Goal: Transaction & Acquisition: Obtain resource

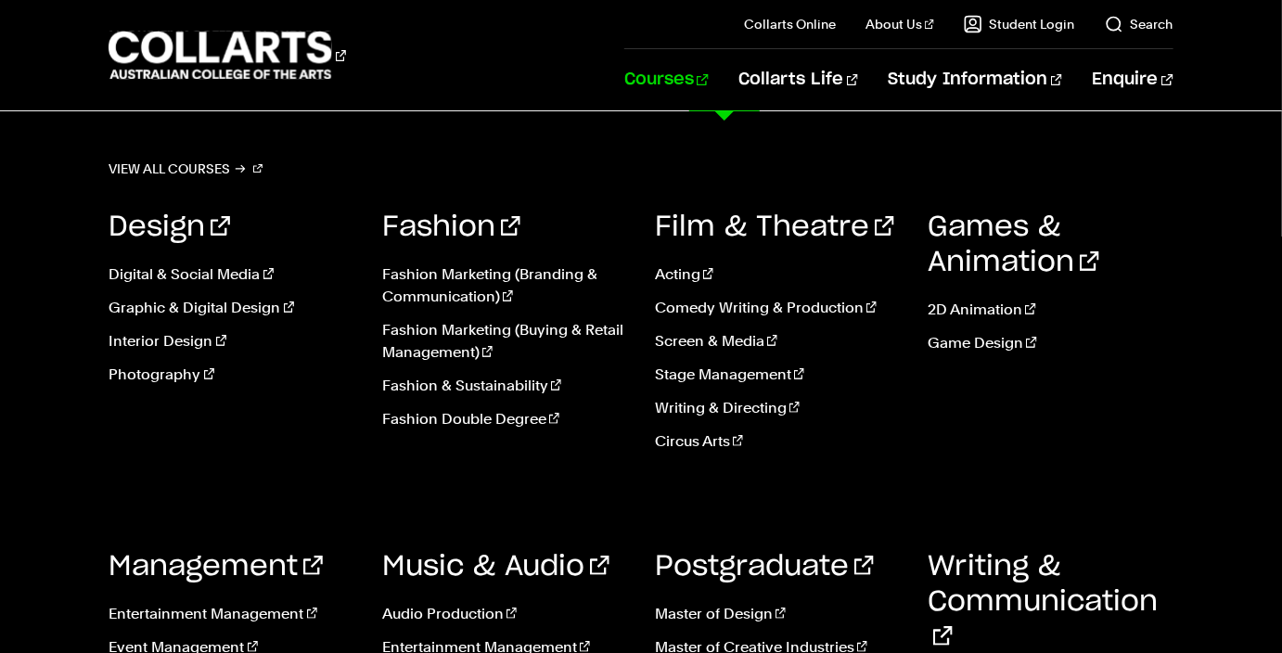
click at [708, 73] on link "Courses" at bounding box center [666, 79] width 84 height 61
click at [236, 618] on link "Entertainment Management" at bounding box center [230, 614] width 245 height 22
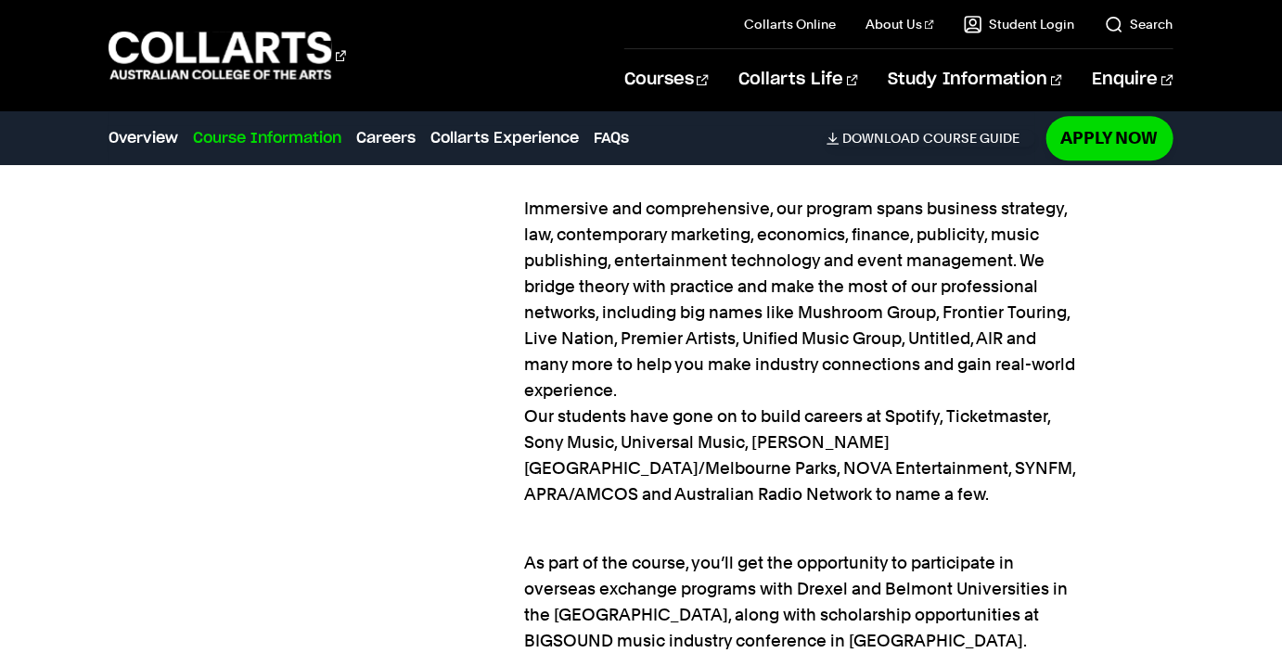
scroll to position [2704, 0]
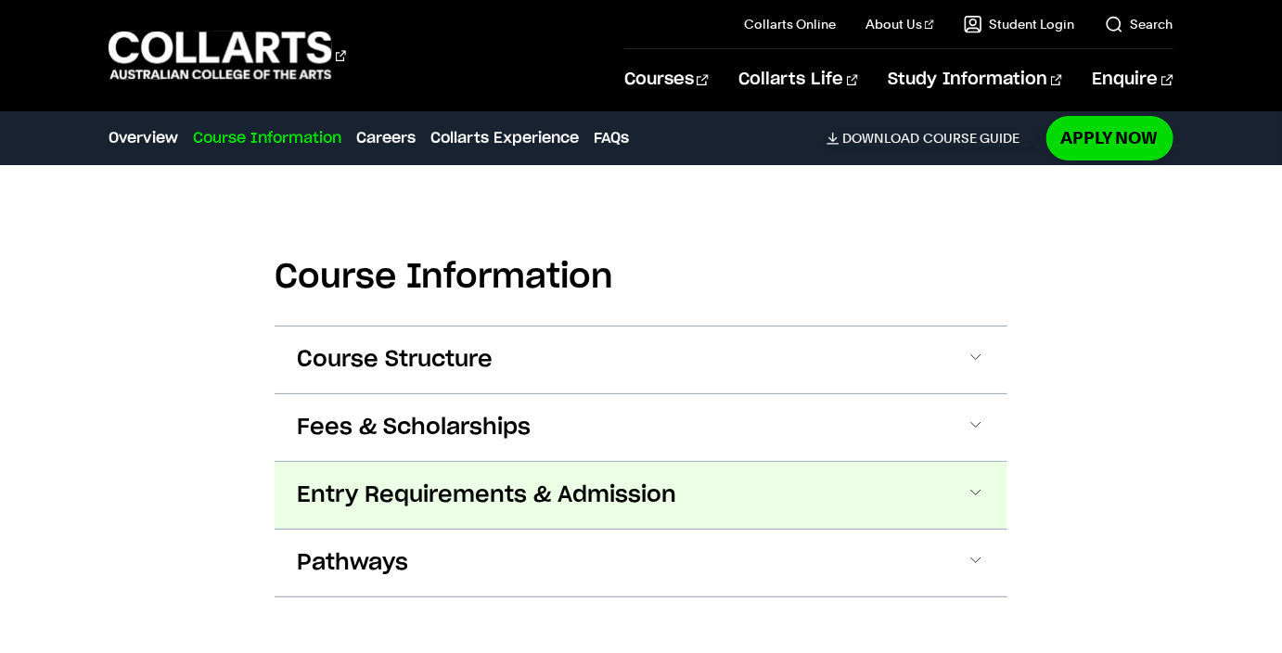
click at [976, 483] on span at bounding box center [975, 495] width 19 height 24
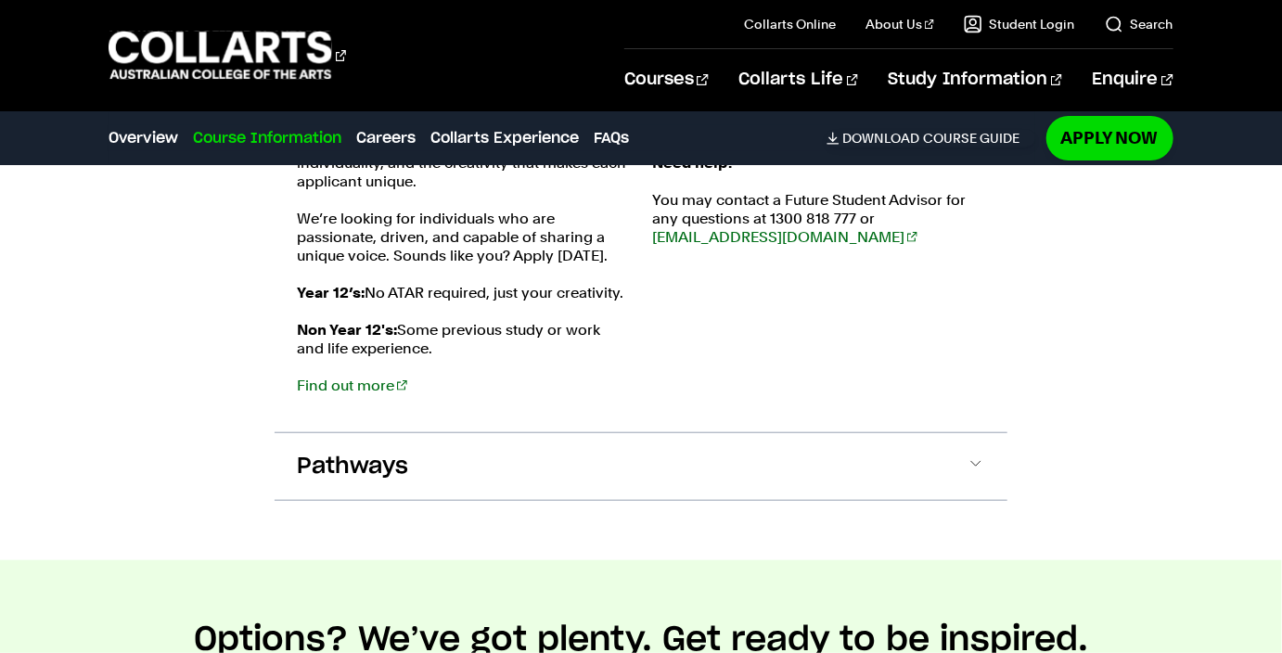
scroll to position [3272, 0]
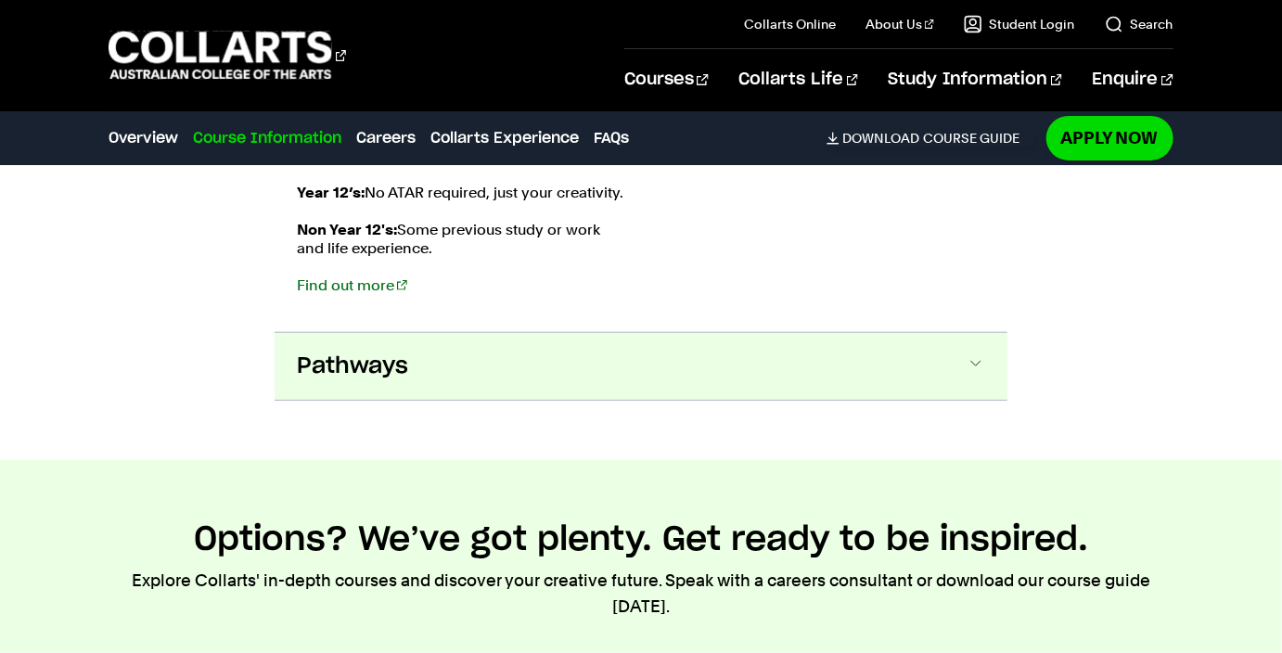
click at [400, 351] on span "Pathways" at bounding box center [352, 366] width 111 height 30
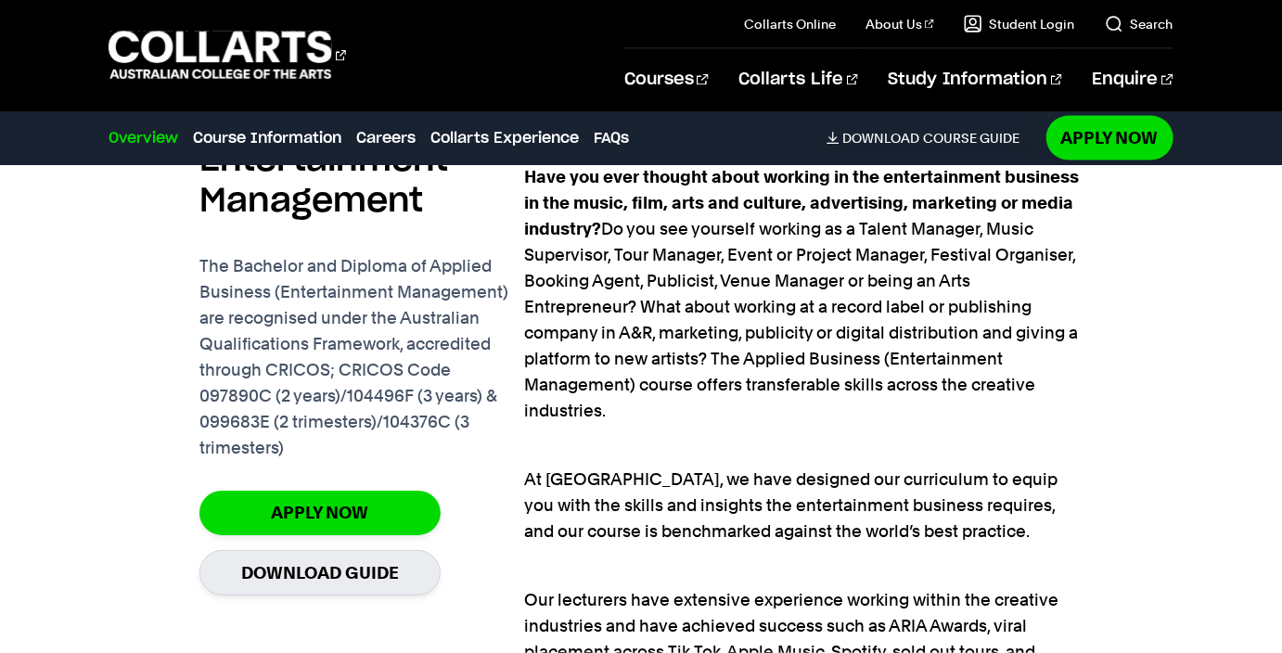
scroll to position [1307, 0]
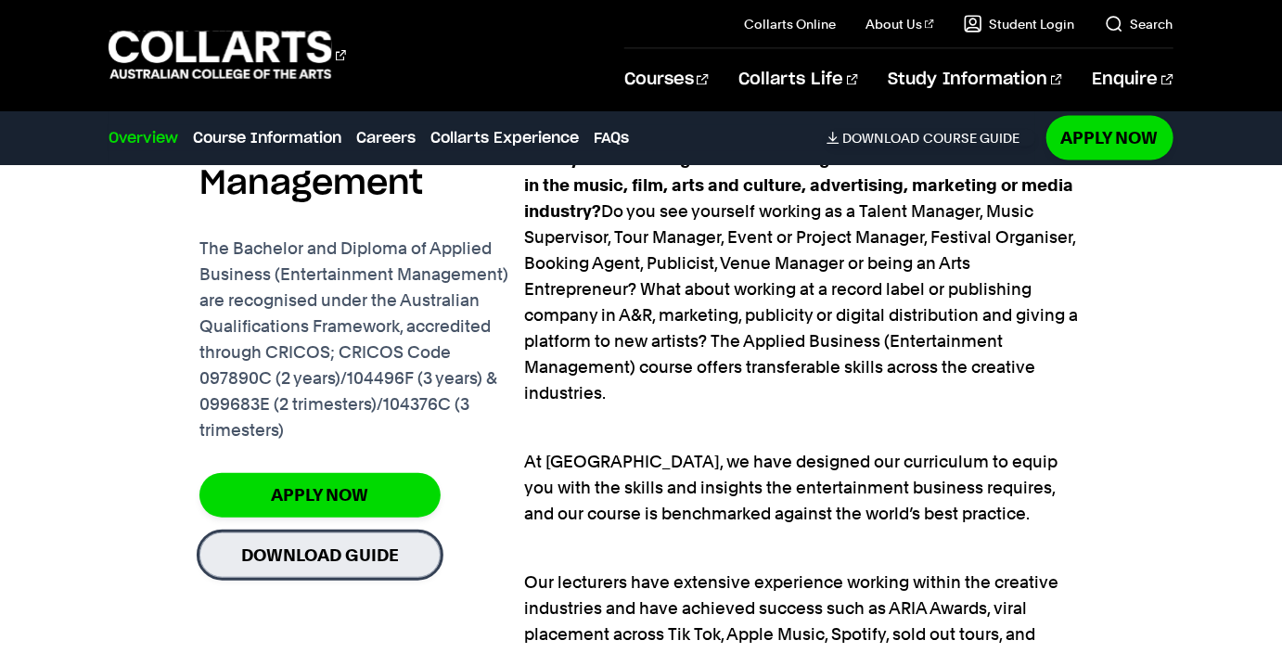
click at [377, 543] on link "Download Guide" at bounding box center [319, 554] width 241 height 45
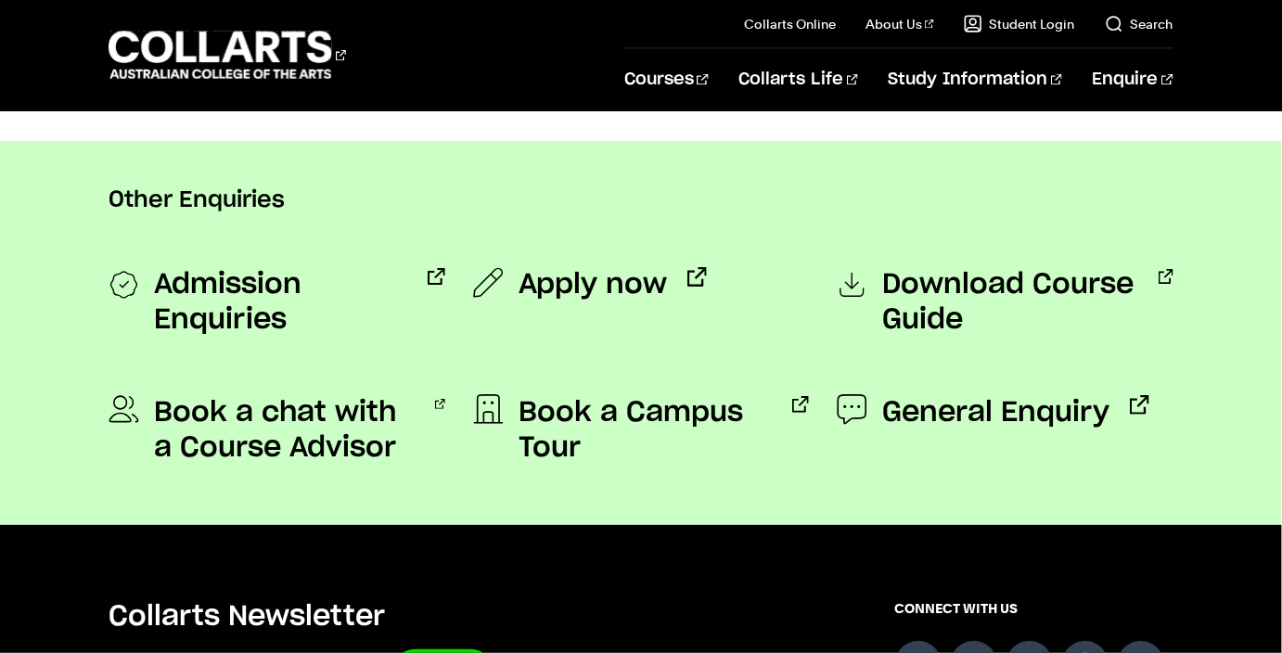
scroll to position [1502, 0]
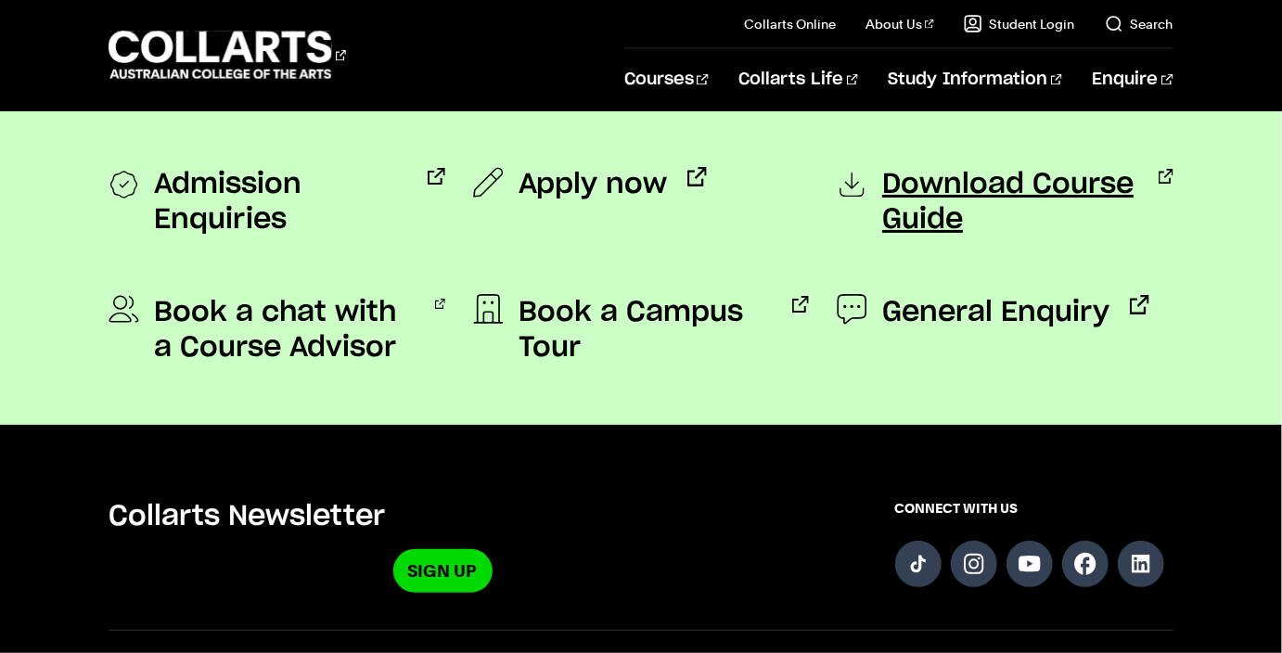
click at [950, 237] on span "Download Course Guide" at bounding box center [1010, 202] width 256 height 70
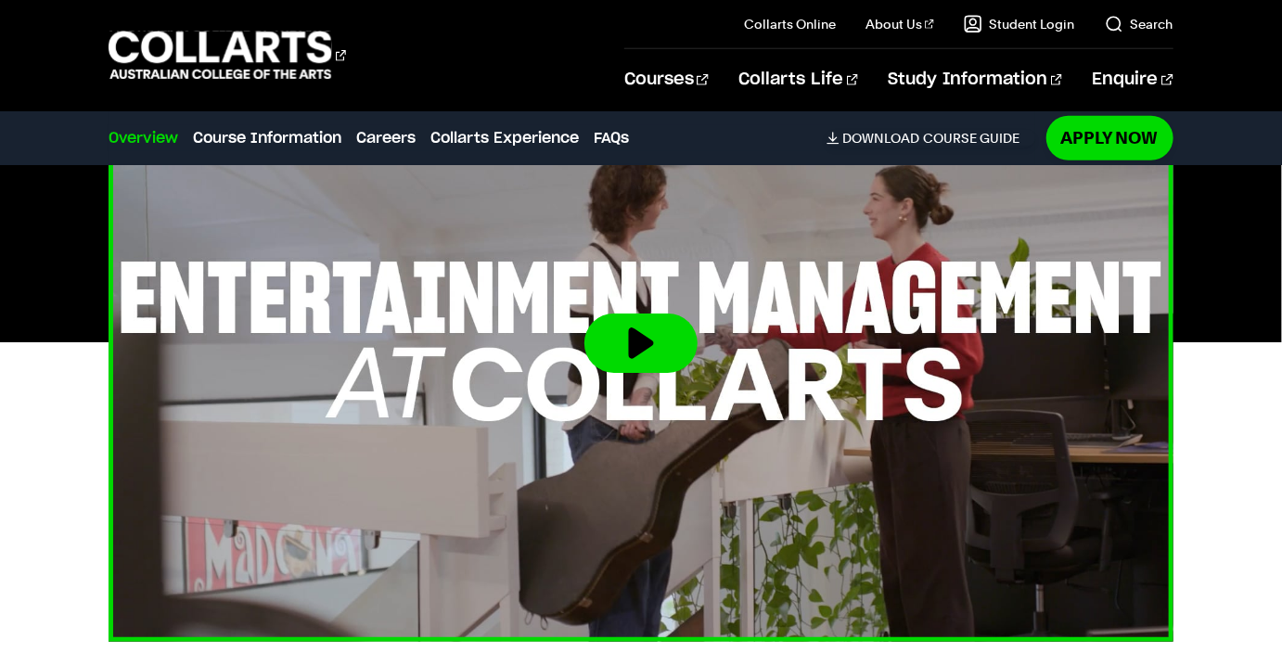
scroll to position [606, 0]
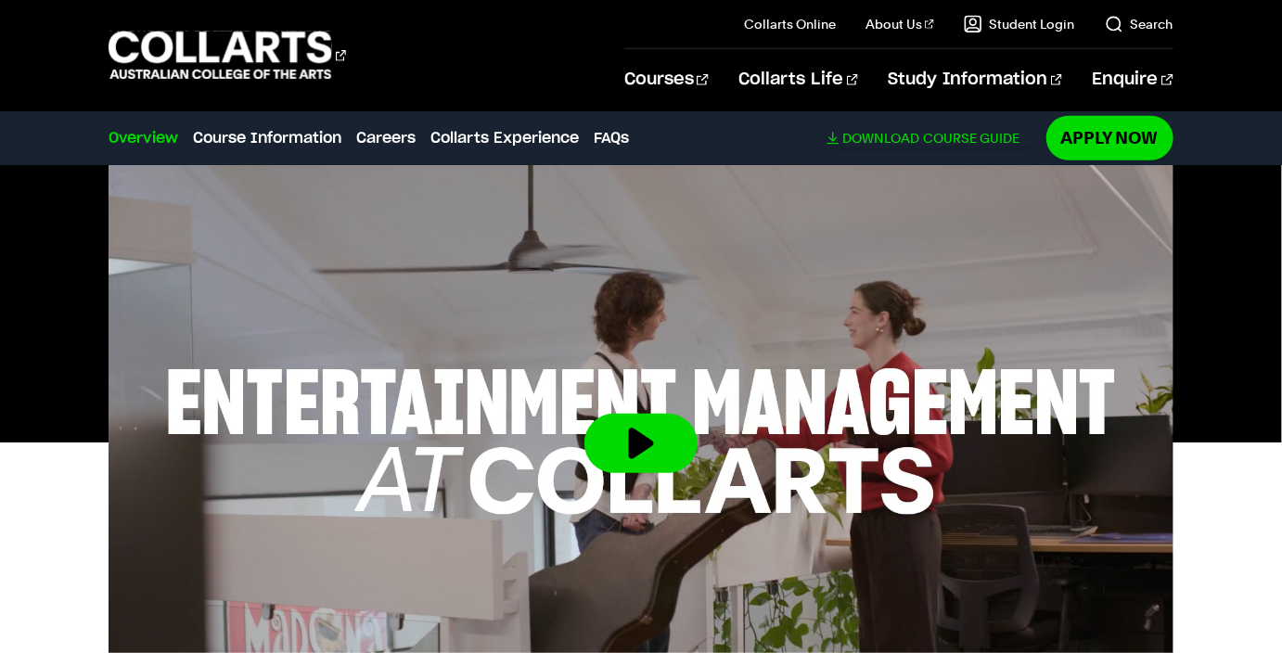
click at [897, 135] on span "Download" at bounding box center [881, 138] width 77 height 17
